Goal: Information Seeking & Learning: Check status

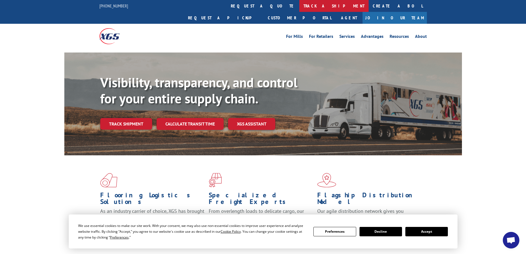
click at [299, 5] on link "track a shipment" at bounding box center [333, 6] width 69 height 12
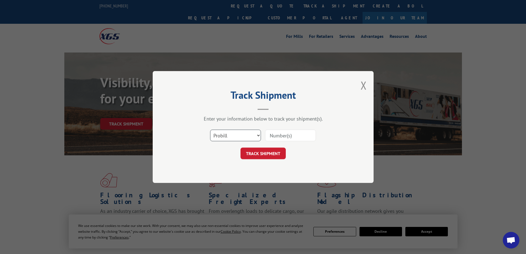
click at [257, 135] on select "Select category... Probill BOL PO" at bounding box center [235, 135] width 51 height 12
select select "bol"
click at [210, 129] on select "Select category... Probill BOL PO" at bounding box center [235, 135] width 51 height 12
click at [272, 135] on input at bounding box center [290, 135] width 51 height 12
paste input "5603976"
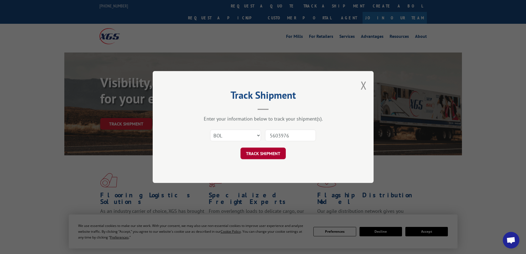
type input "5603976"
click at [266, 153] on button "TRACK SHIPMENT" at bounding box center [262, 153] width 45 height 12
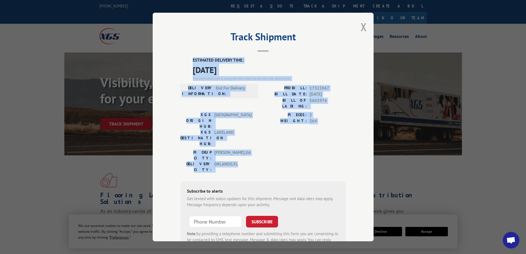
drag, startPoint x: 190, startPoint y: 59, endPoint x: 254, endPoint y: 139, distance: 101.7
click at [254, 139] on div "ESTIMATED DELIVERY TIME: [DATE] The estimated time is using the time zone for t…" at bounding box center [263, 156] width 166 height 198
copy div "ESTIMATED DELIVERY TIME: [DATE] The estimated time is using the time zone for t…"
